Goal: Information Seeking & Learning: Learn about a topic

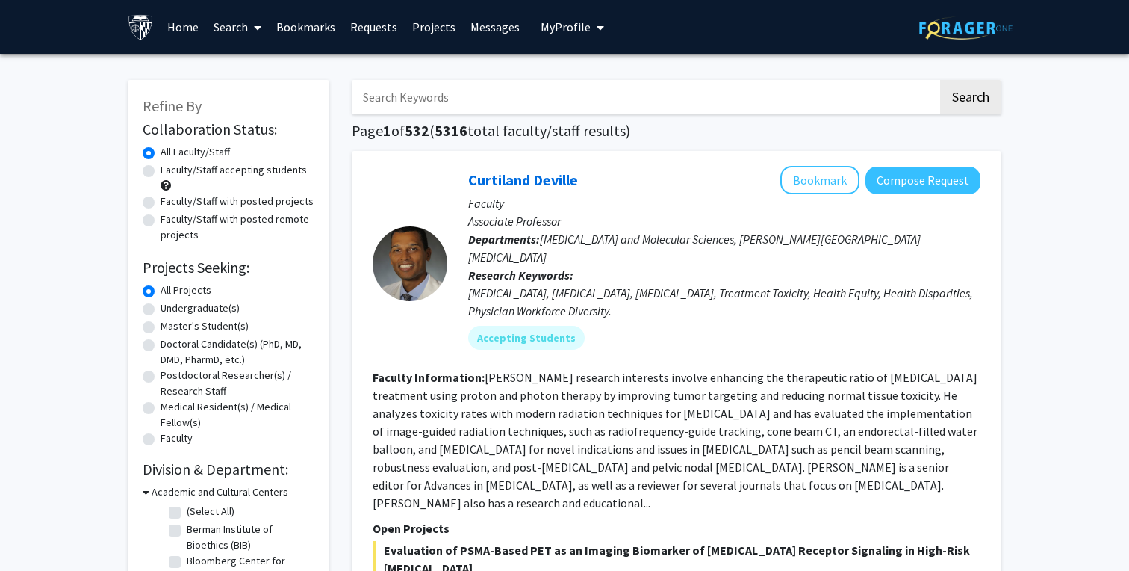
click at [313, 22] on link "Bookmarks" at bounding box center [306, 27] width 74 height 52
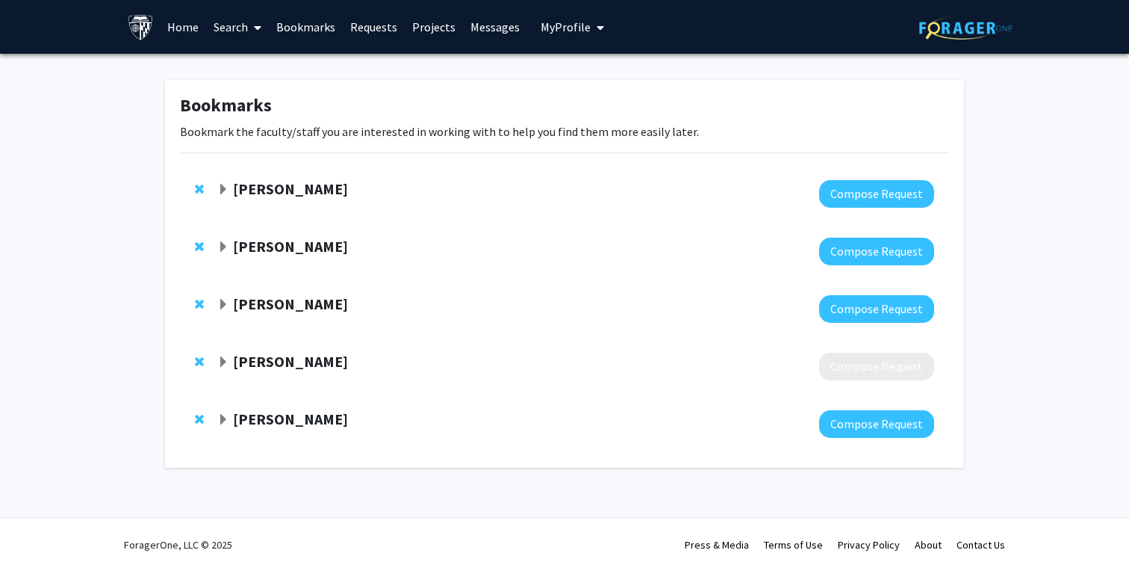
click at [218, 190] on span "Expand Utthara Nayar Bookmark" at bounding box center [223, 190] width 12 height 12
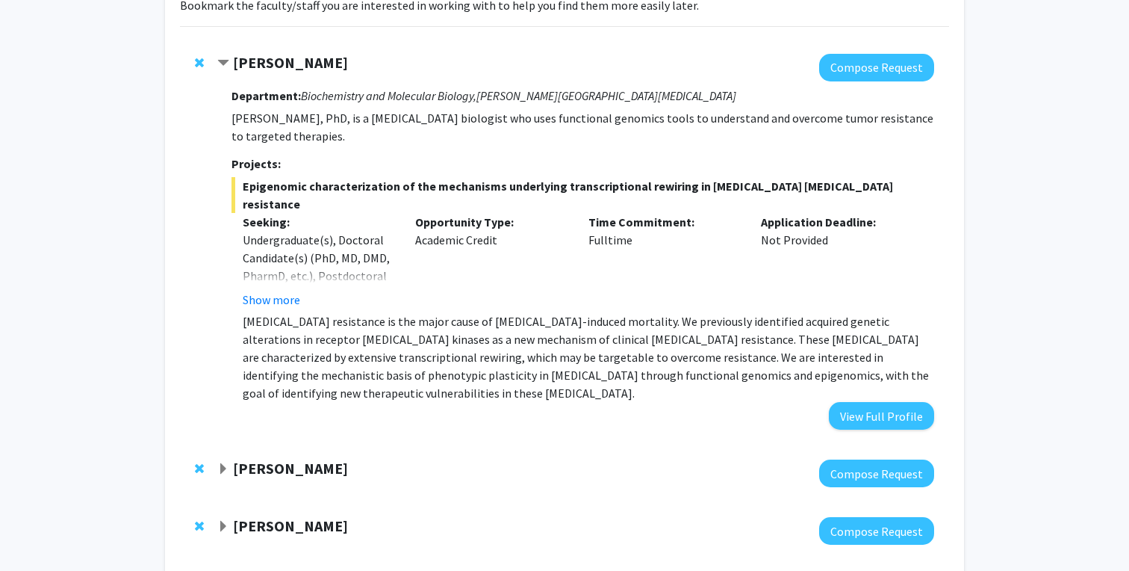
scroll to position [130, 0]
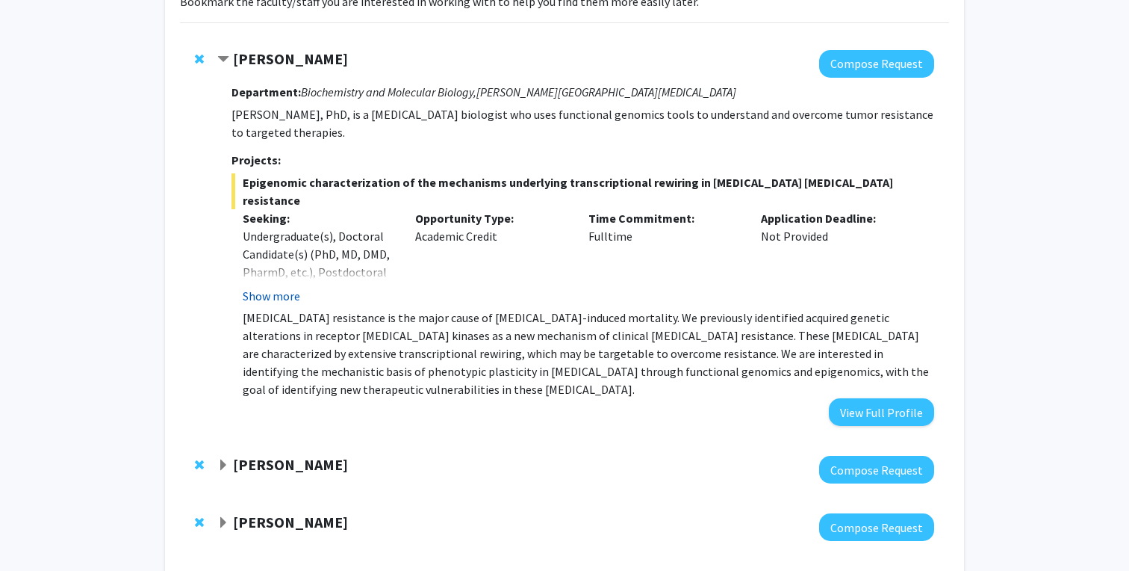
click at [290, 287] on button "Show more" at bounding box center [272, 296] width 58 height 18
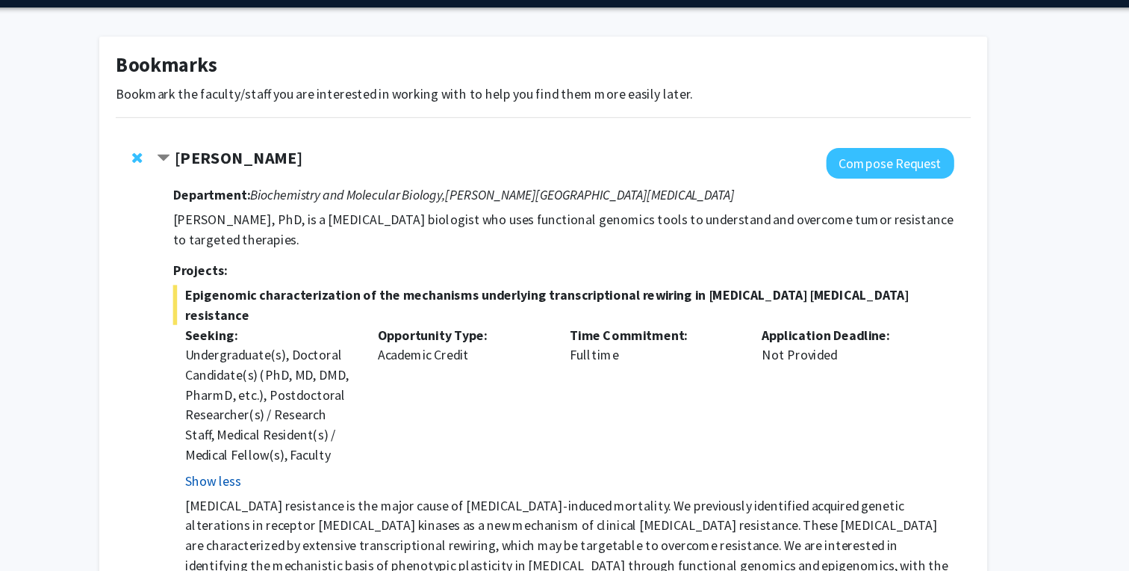
scroll to position [42, 0]
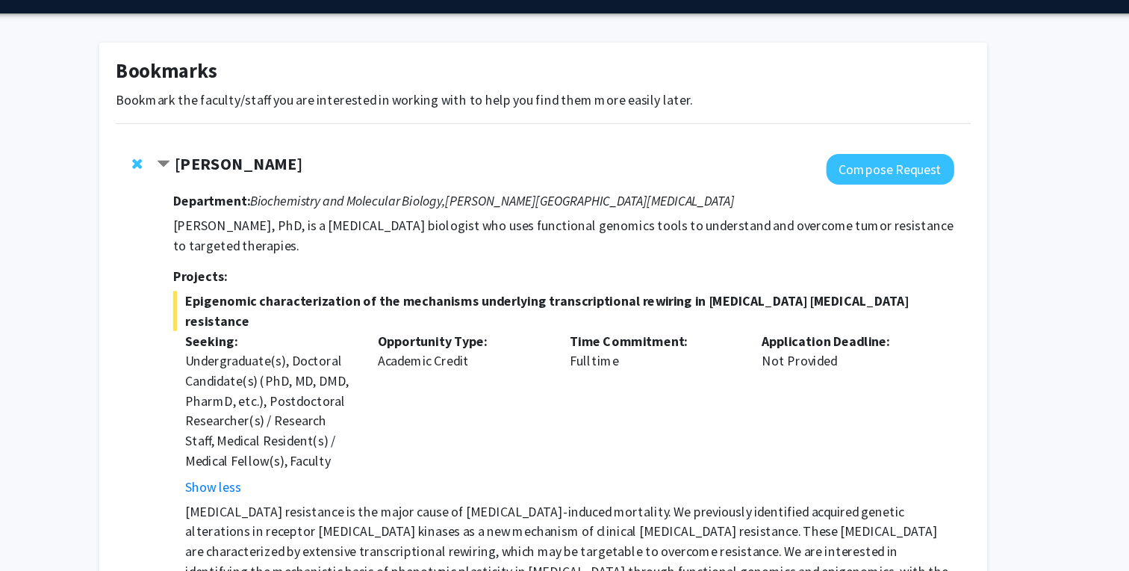
click at [240, 142] on strong "[PERSON_NAME]" at bounding box center [290, 146] width 115 height 19
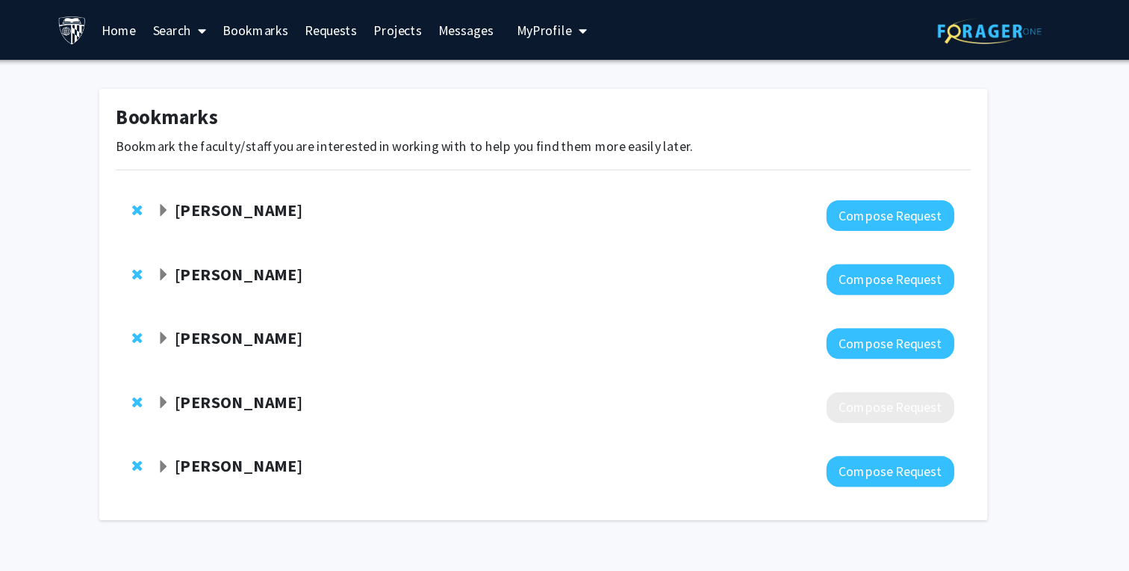
scroll to position [0, 0]
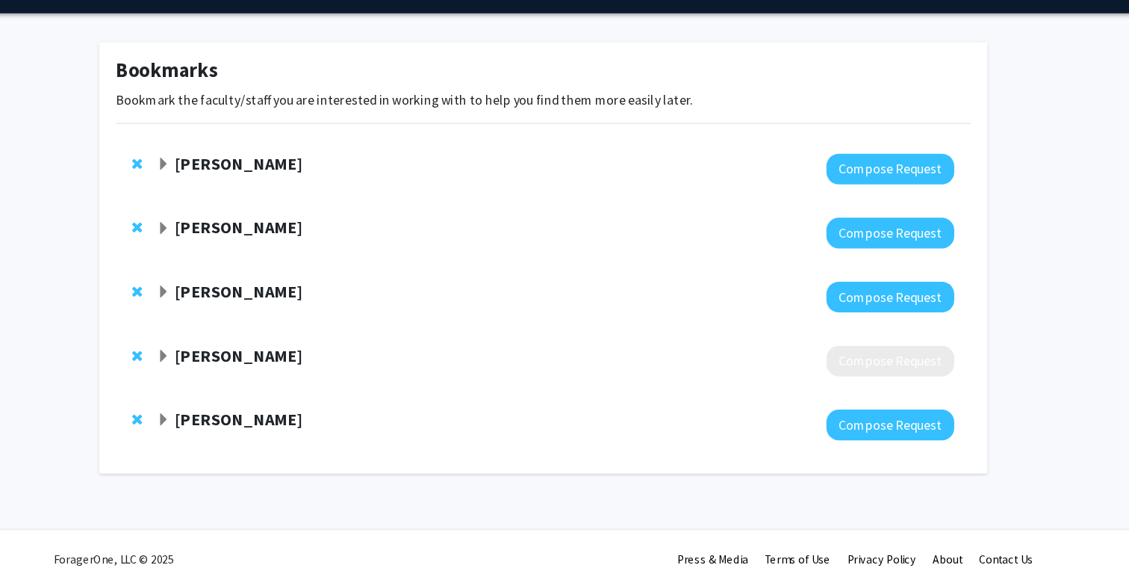
click at [246, 190] on strong "[PERSON_NAME]" at bounding box center [290, 188] width 115 height 19
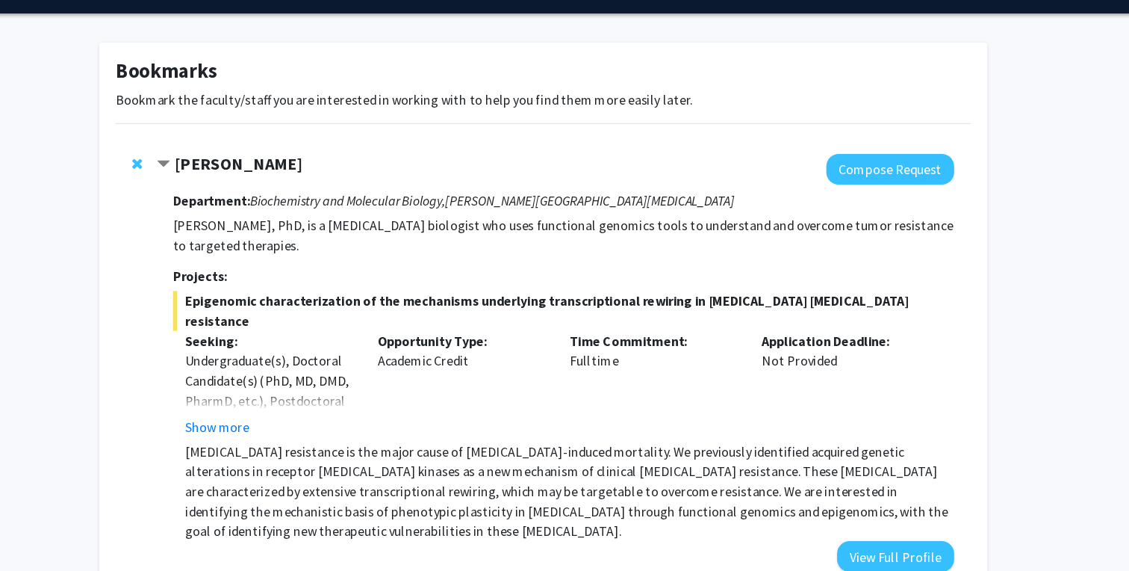
click at [280, 190] on strong "[PERSON_NAME]" at bounding box center [290, 188] width 115 height 19
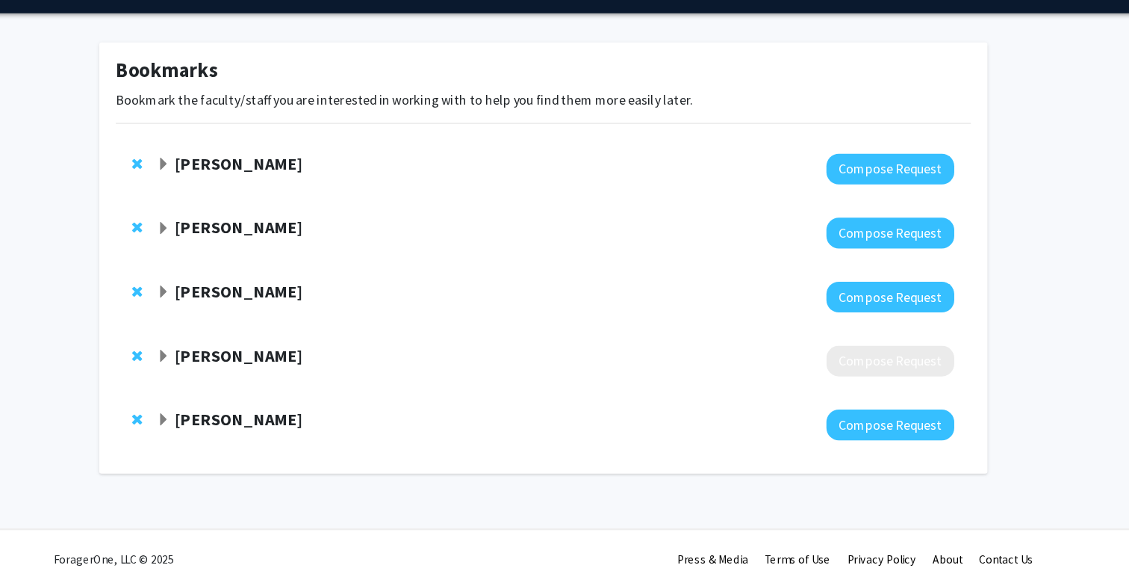
click at [280, 190] on strong "[PERSON_NAME]" at bounding box center [290, 188] width 115 height 19
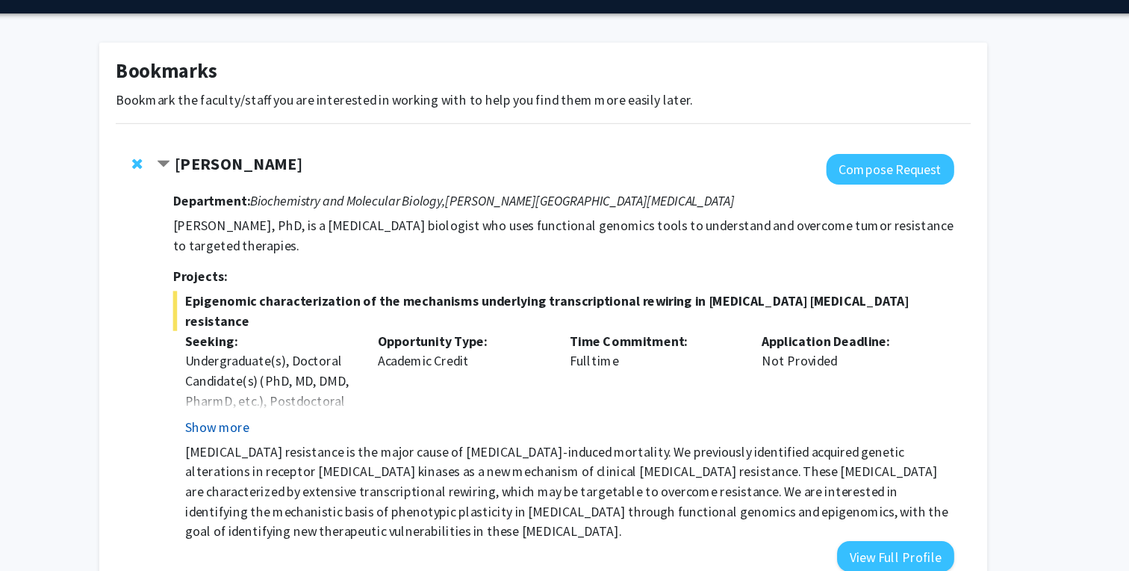
click at [273, 417] on button "Show more" at bounding box center [272, 426] width 58 height 18
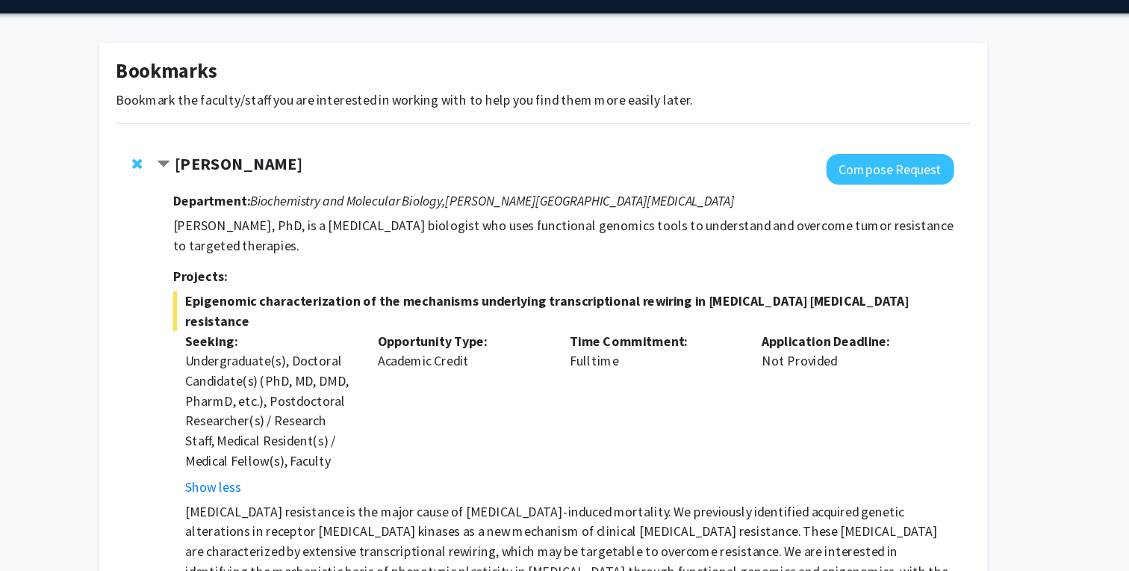
click at [277, 221] on strong "Department:" at bounding box center [266, 221] width 69 height 15
click at [275, 253] on p "[PERSON_NAME], PhD, is a [MEDICAL_DATA] biologist who uses functional genomics …" at bounding box center [583, 253] width 703 height 36
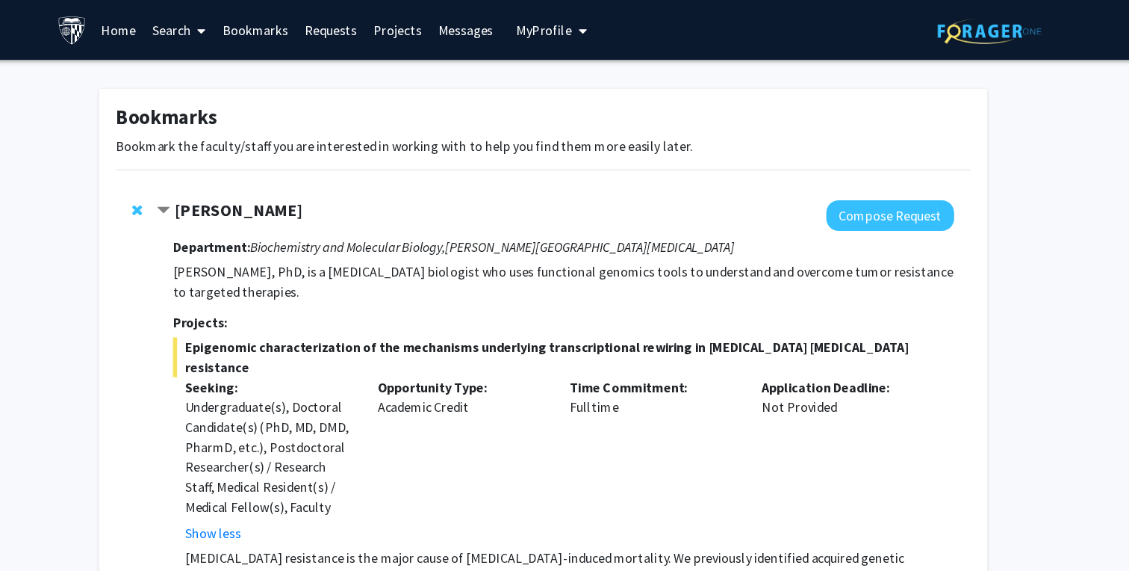
click at [243, 25] on link "Search" at bounding box center [237, 27] width 63 height 52
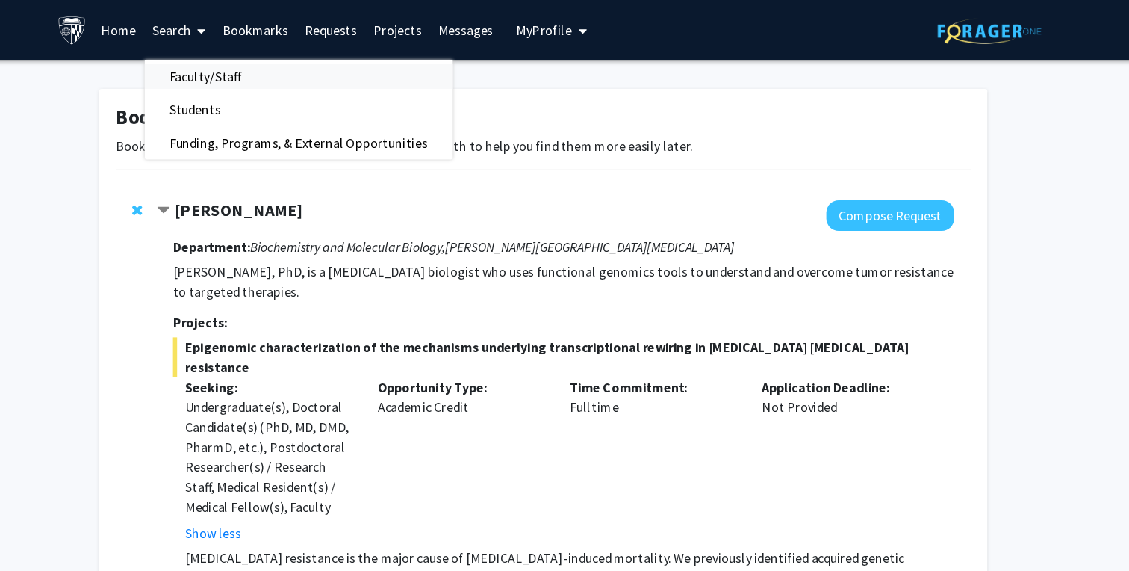
click at [266, 73] on span "Faculty/Staff" at bounding box center [261, 69] width 110 height 30
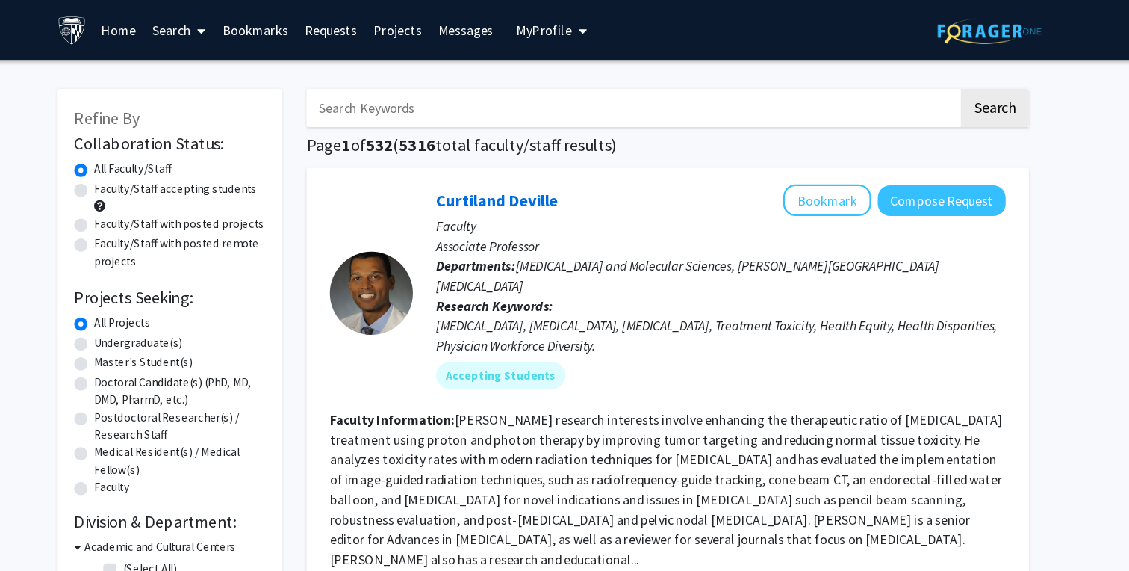
click at [482, 99] on input "Search Keywords" at bounding box center [645, 97] width 586 height 34
type input "Utthara"
click at [940, 80] on button "Search" at bounding box center [970, 97] width 61 height 34
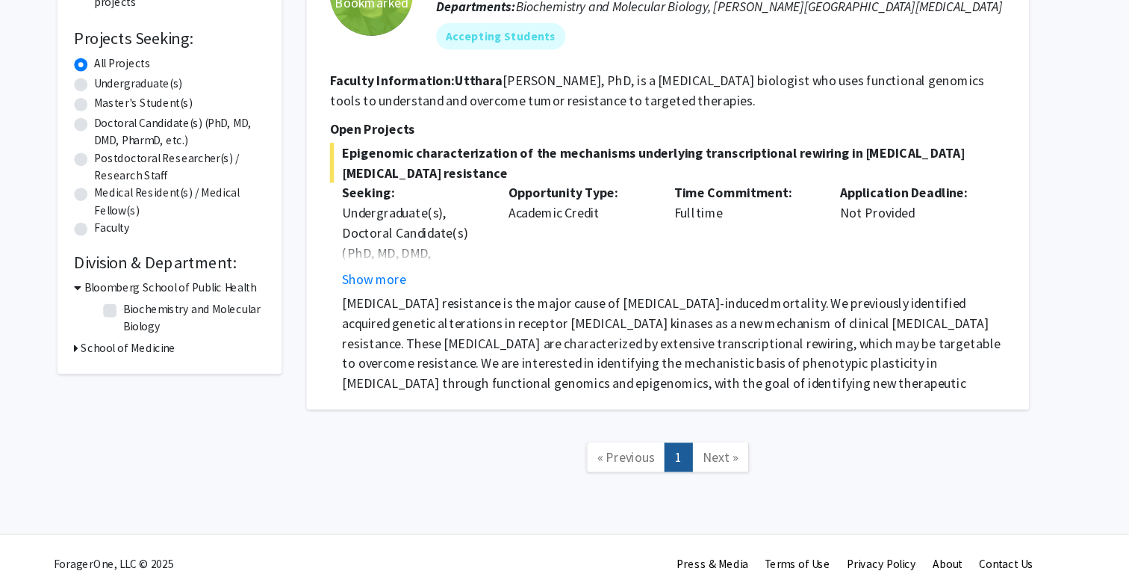
scroll to position [188, 0]
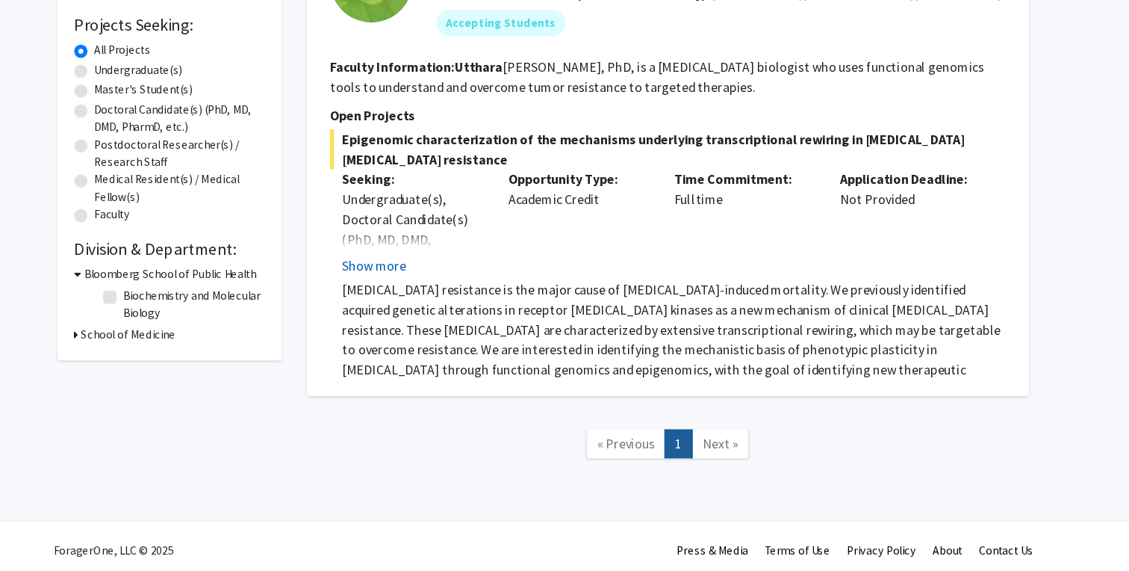
click at [414, 299] on button "Show more" at bounding box center [413, 296] width 58 height 18
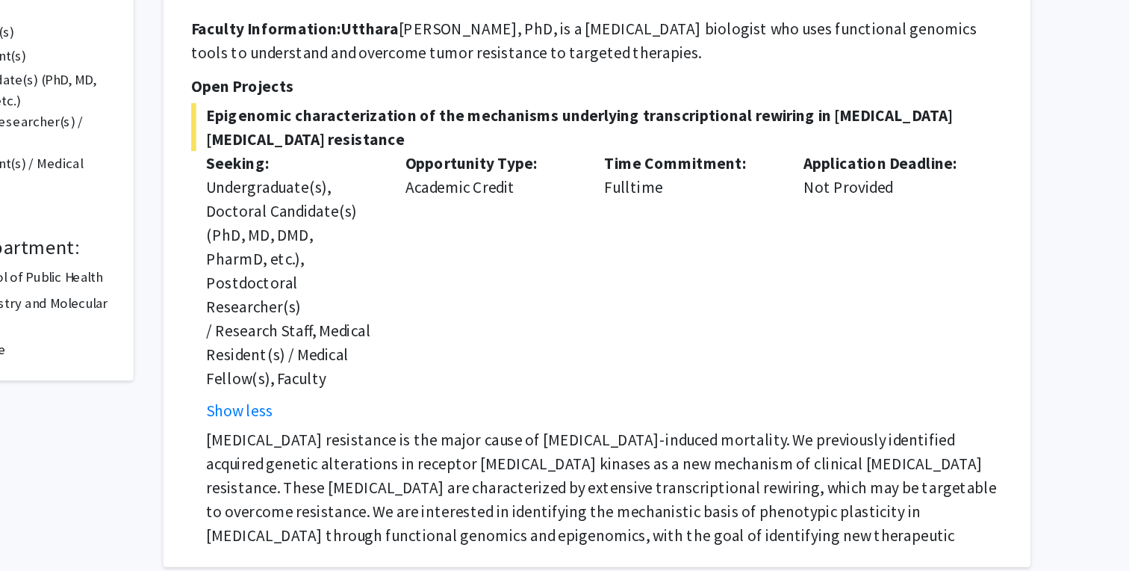
scroll to position [179, 0]
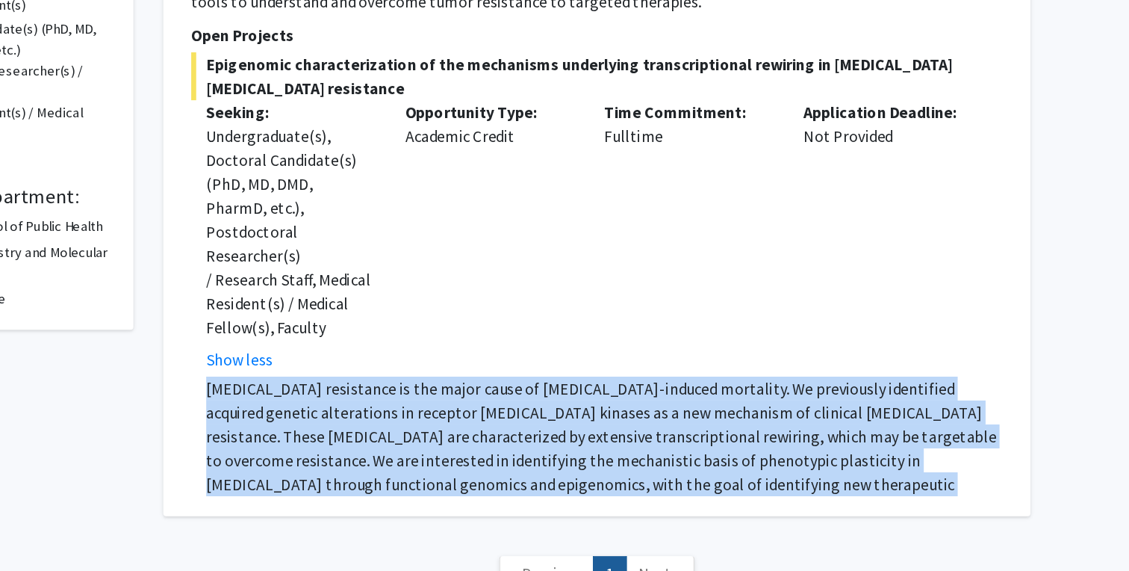
drag, startPoint x: 851, startPoint y: 488, endPoint x: 366, endPoint y: 413, distance: 491.3
click at [366, 413] on div "✓ Bookmarked [PERSON_NAME] Remove Bookmark Compose Request Faculty Assistant Pr…" at bounding box center [677, 251] width 650 height 558
copy p "[MEDICAL_DATA] resistance is the major cause of [MEDICAL_DATA]-induced mortalit…"
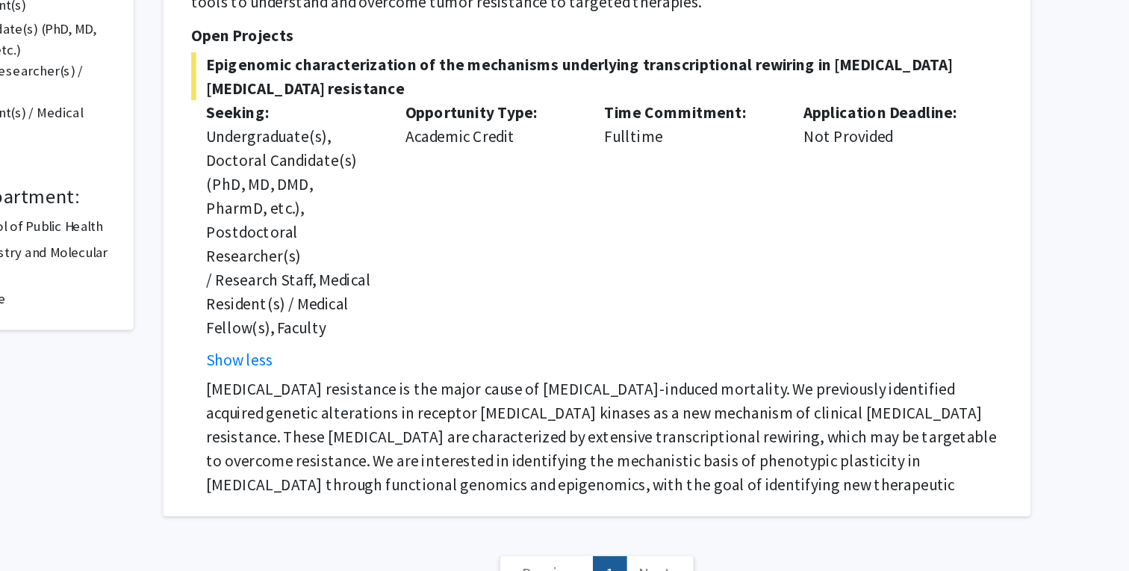
click at [619, 296] on div "Opportunity Type: Academic Credit" at bounding box center [596, 319] width 149 height 203
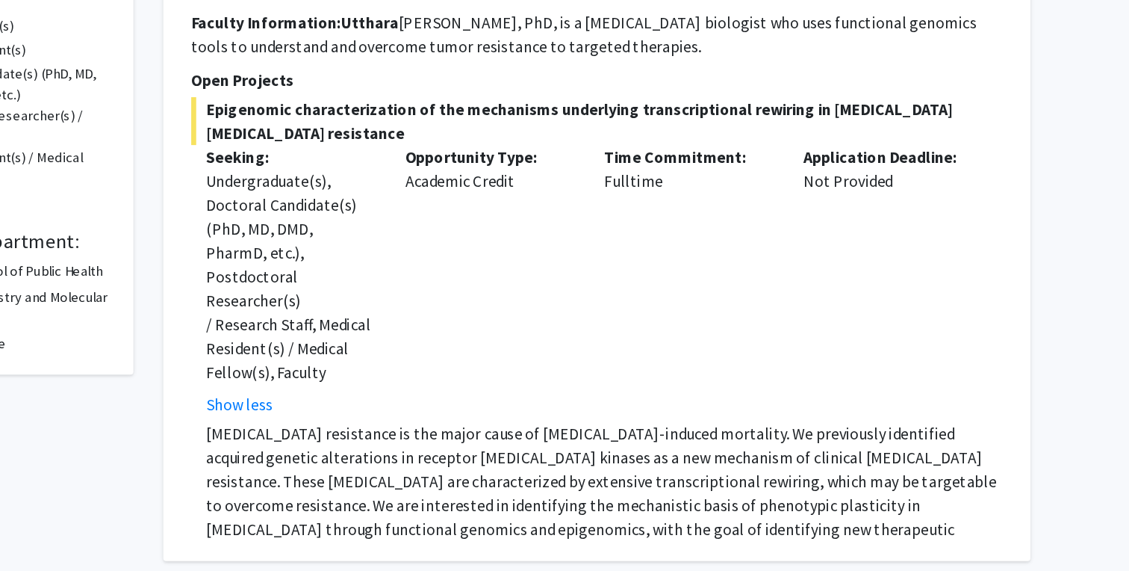
scroll to position [146, 0]
drag, startPoint x: 573, startPoint y: 503, endPoint x: 677, endPoint y: 503, distance: 104.6
click at [677, 503] on p "[MEDICAL_DATA] resistance is the major cause of [MEDICAL_DATA]-induced mortalit…" at bounding box center [682, 512] width 597 height 108
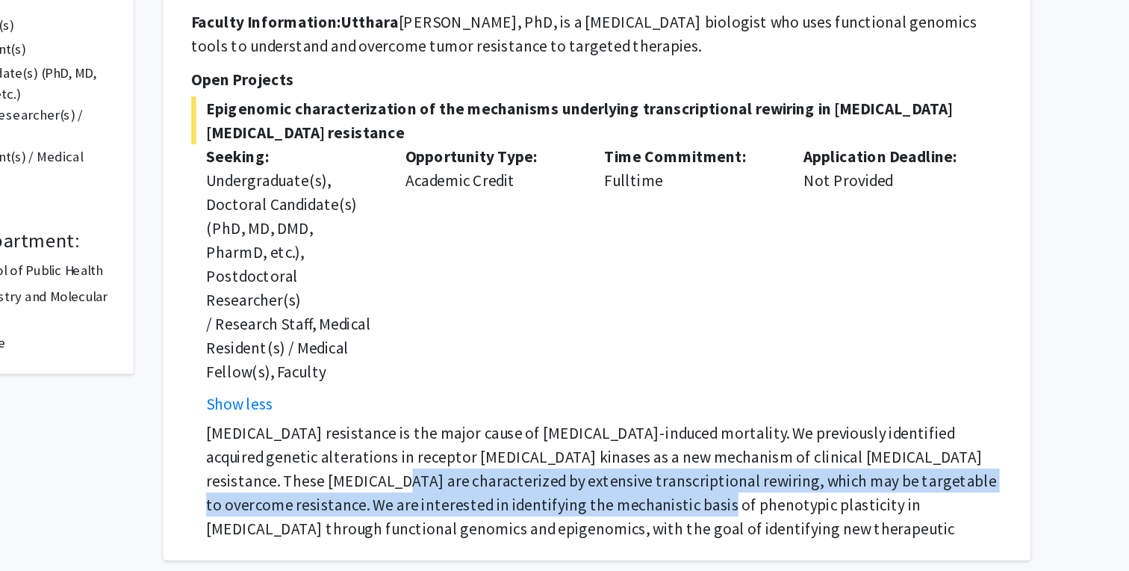
drag, startPoint x: 467, startPoint y: 487, endPoint x: 676, endPoint y: 504, distance: 209.8
click at [676, 504] on p "[MEDICAL_DATA] resistance is the major cause of [MEDICAL_DATA]-induced mortalit…" at bounding box center [682, 512] width 597 height 108
copy p "extensive transcriptional rewiring, which may be targetable to overcome resista…"
click at [580, 260] on p "Opportunity Type:" at bounding box center [596, 260] width 127 height 18
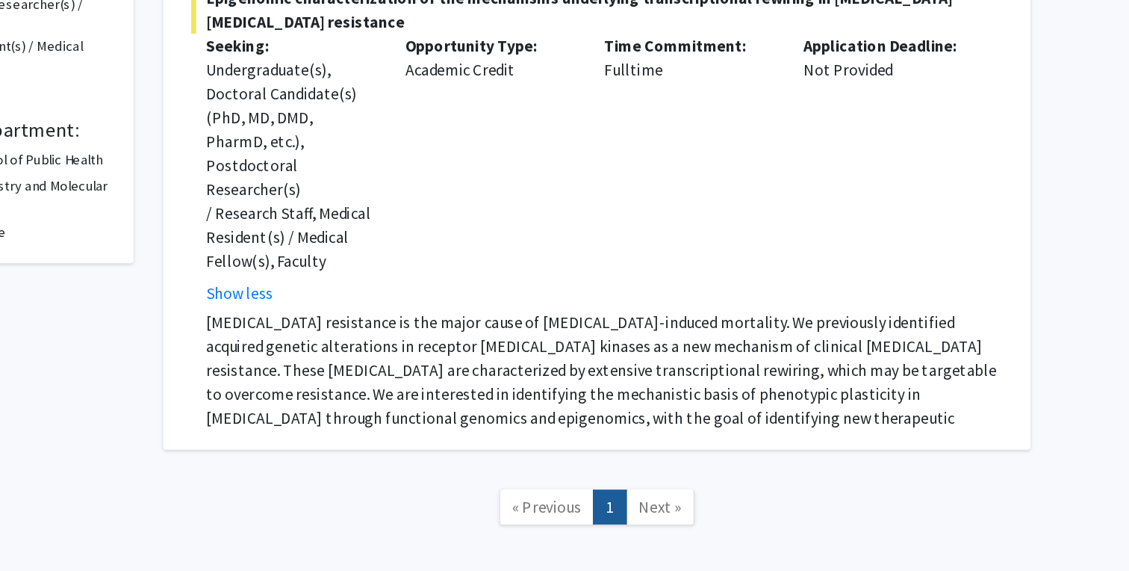
scroll to position [235, 0]
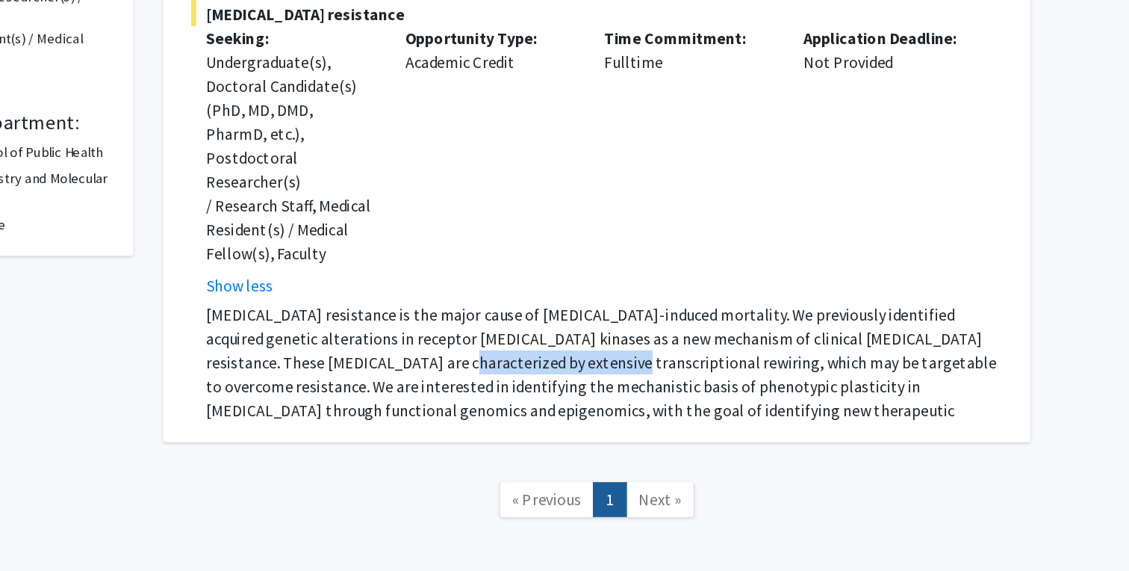
drag, startPoint x: 512, startPoint y: 399, endPoint x: 633, endPoint y: 400, distance: 120.2
click at [633, 400] on p "[MEDICAL_DATA] resistance is the major cause of [MEDICAL_DATA]-induced mortalit…" at bounding box center [682, 424] width 597 height 108
copy p "transcriptional rewiring"
click at [639, 370] on p "[MEDICAL_DATA] resistance is the major cause of [MEDICAL_DATA]-induced mortalit…" at bounding box center [682, 424] width 597 height 108
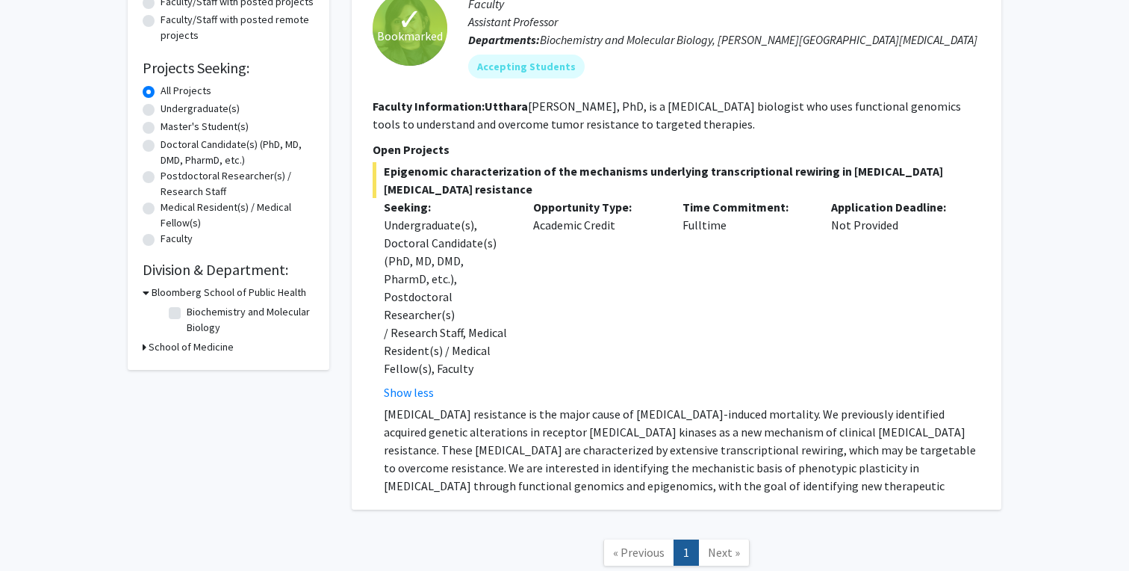
scroll to position [201, 0]
